Goal: Information Seeking & Learning: Learn about a topic

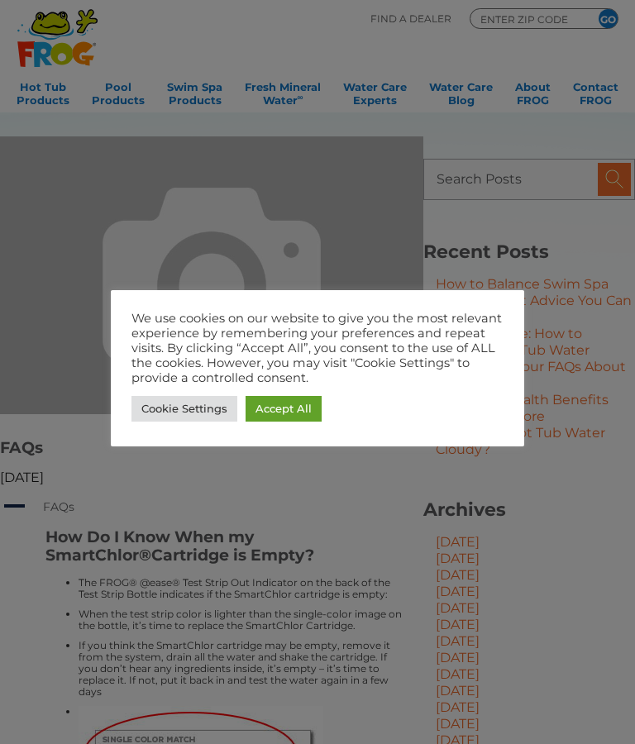
click at [279, 417] on link "Accept All" at bounding box center [284, 409] width 76 height 26
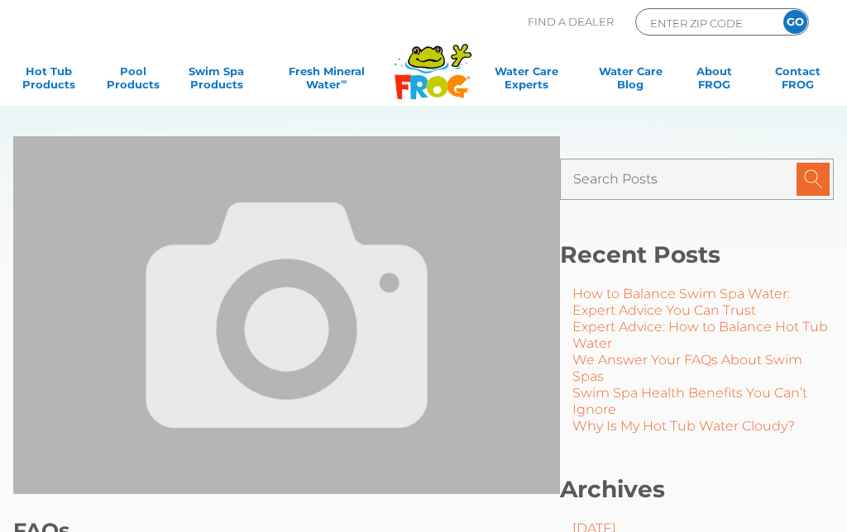
click at [634, 178] on input "Search Posts" at bounding box center [652, 179] width 158 height 33
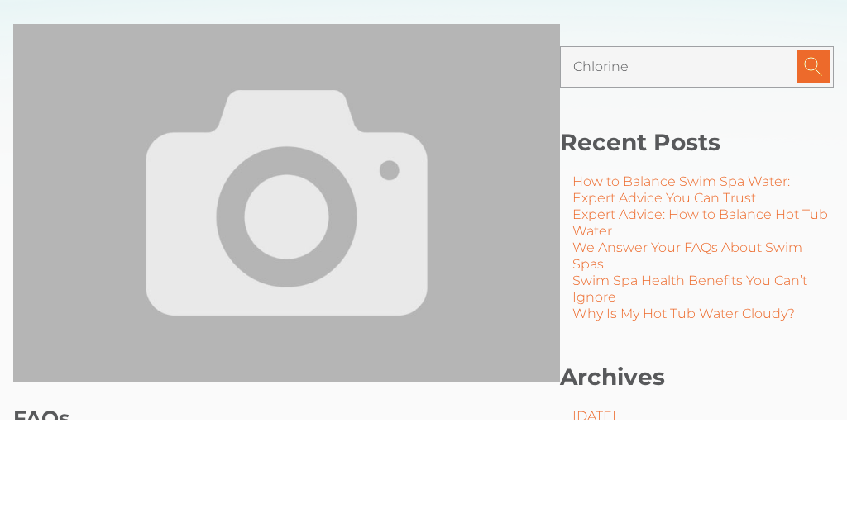
type input "Chlorine"
click at [634, 163] on input "image" at bounding box center [812, 179] width 33 height 33
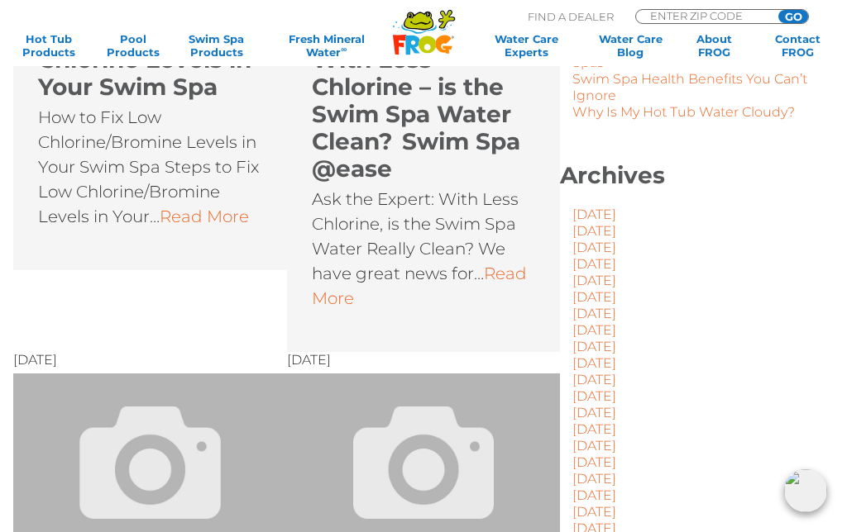
scroll to position [448, 0]
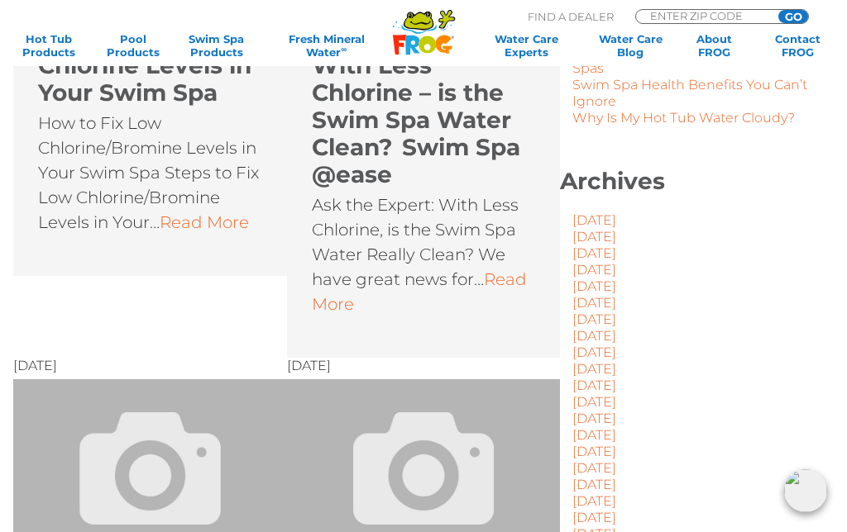
click at [209, 231] on link "Read More" at bounding box center [204, 222] width 89 height 20
